Goal: Check status: Check status

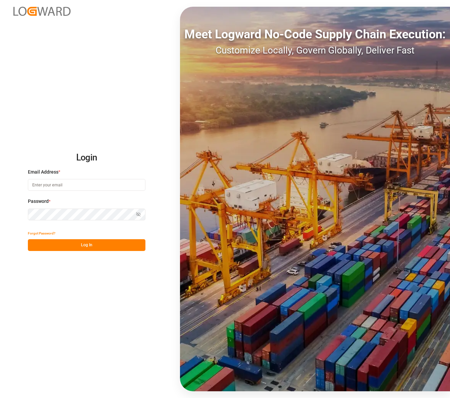
type input "[EMAIL_ADDRESS][DOMAIN_NAME]"
click at [59, 246] on button "Log In" at bounding box center [87, 245] width 118 height 12
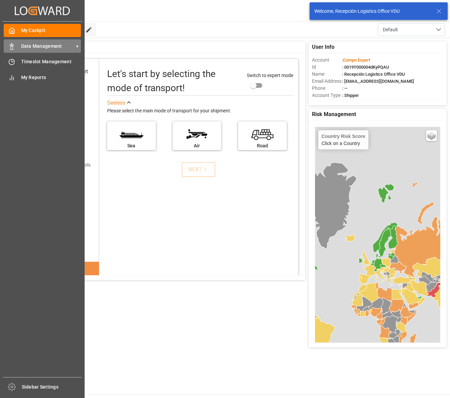
click at [11, 44] on icon at bounding box center [11, 46] width 7 height 7
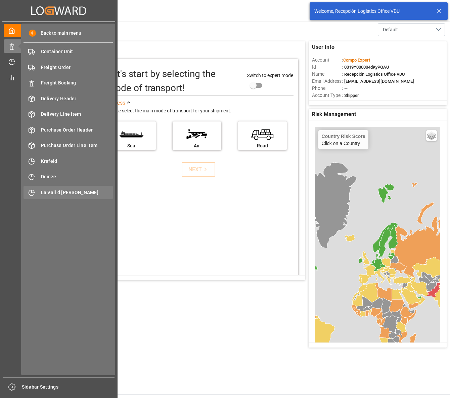
click at [76, 193] on span "La Vall d [PERSON_NAME]" at bounding box center [77, 192] width 72 height 7
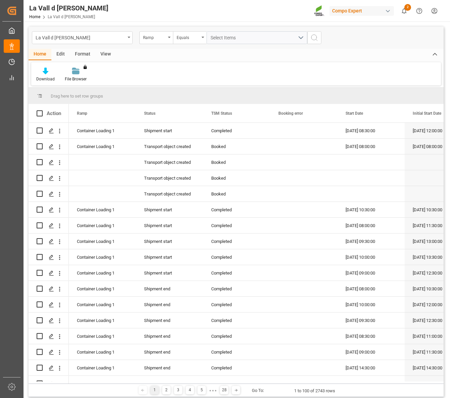
click at [105, 53] on div "View" at bounding box center [105, 54] width 21 height 11
click at [66, 73] on div at bounding box center [77, 70] width 34 height 7
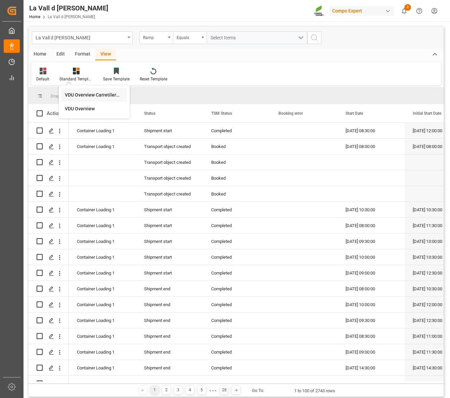
click at [69, 95] on div "VDU Overview Carretileros" at bounding box center [94, 94] width 59 height 7
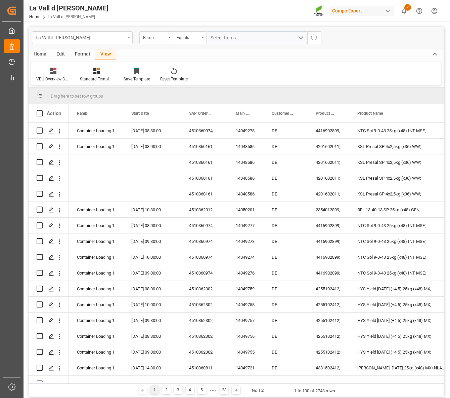
click at [155, 39] on div "Ramp" at bounding box center [154, 37] width 23 height 8
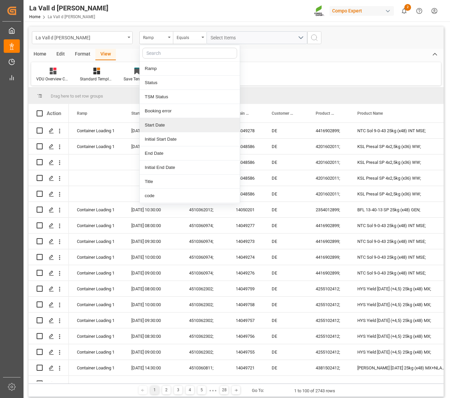
click at [158, 127] on div "Start Date" at bounding box center [190, 125] width 100 height 14
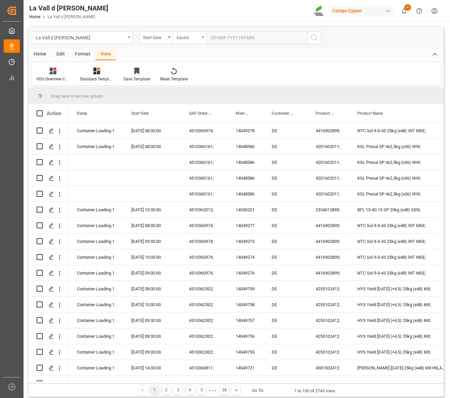
click at [185, 39] on div "Equals" at bounding box center [188, 37] width 23 height 8
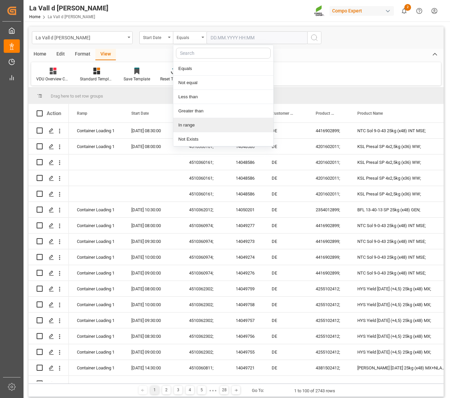
click at [195, 125] on div "In range" at bounding box center [223, 125] width 100 height 14
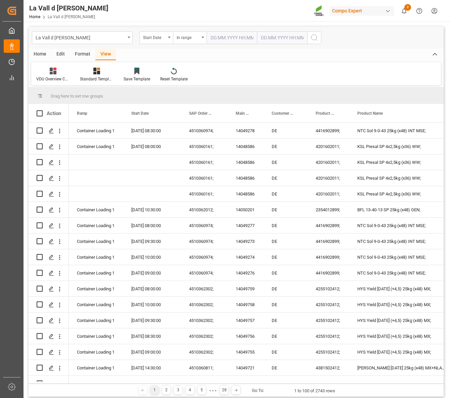
click at [228, 39] on input "text" at bounding box center [232, 37] width 50 height 13
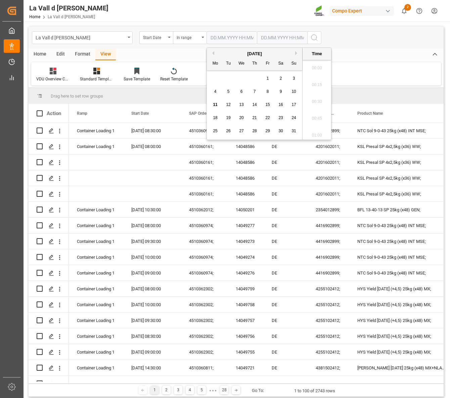
scroll to position [1011, 0]
click at [213, 106] on span "11" at bounding box center [215, 104] width 4 height 5
click at [229, 107] on span "12" at bounding box center [228, 104] width 4 height 5
type input "[DATE] 00:00"
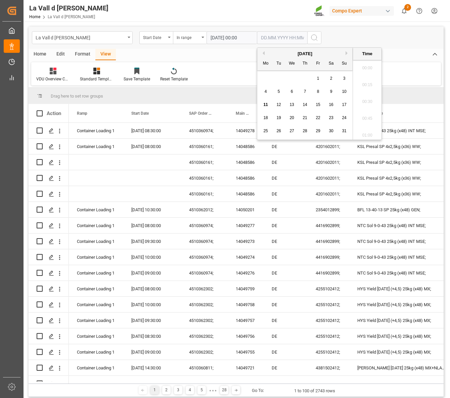
drag, startPoint x: 275, startPoint y: 36, endPoint x: 270, endPoint y: 51, distance: 15.6
click at [275, 36] on input "text" at bounding box center [282, 37] width 50 height 13
click at [266, 82] on div "28 29 30 31 1 2 3" at bounding box center [306, 78] width 92 height 13
click at [279, 105] on span "12" at bounding box center [279, 104] width 4 height 5
type input "[DATE] 00:00"
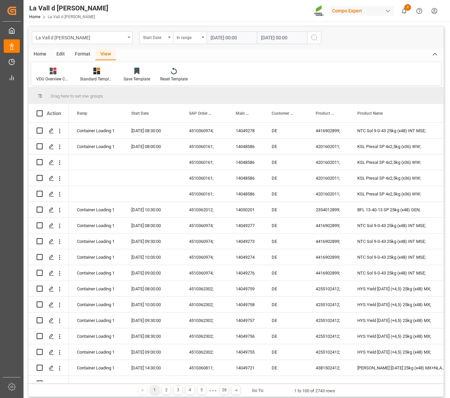
click at [313, 36] on icon "search button" at bounding box center [315, 38] width 8 height 8
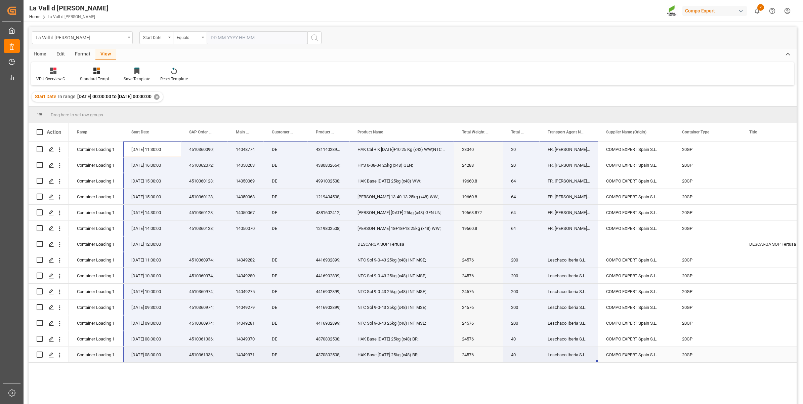
drag, startPoint x: 131, startPoint y: 146, endPoint x: 568, endPoint y: 352, distance: 482.9
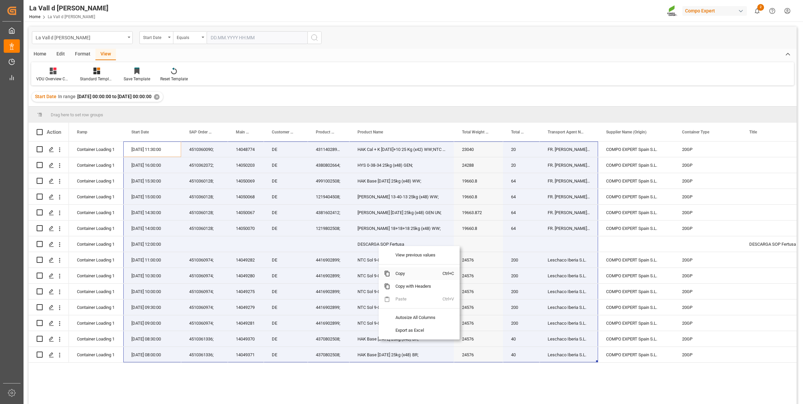
click at [408, 276] on span "Copy" at bounding box center [416, 273] width 52 height 13
